Goal: Information Seeking & Learning: Learn about a topic

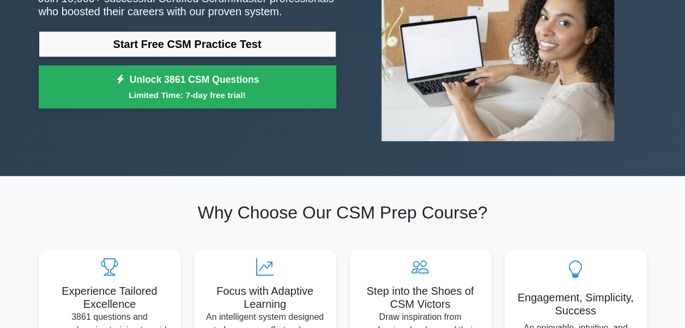
scroll to position [131, 0]
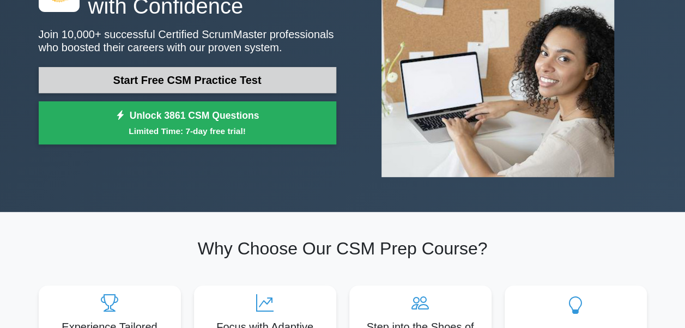
click at [229, 73] on link "Start Free CSM Practice Test" at bounding box center [188, 80] width 298 height 26
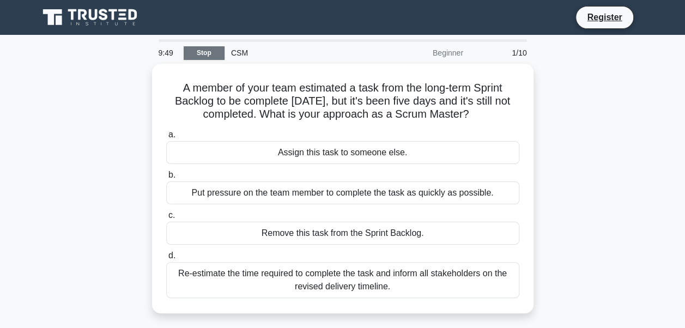
click at [217, 51] on link "Stop" at bounding box center [204, 53] width 41 height 14
